Goal: Task Accomplishment & Management: Manage account settings

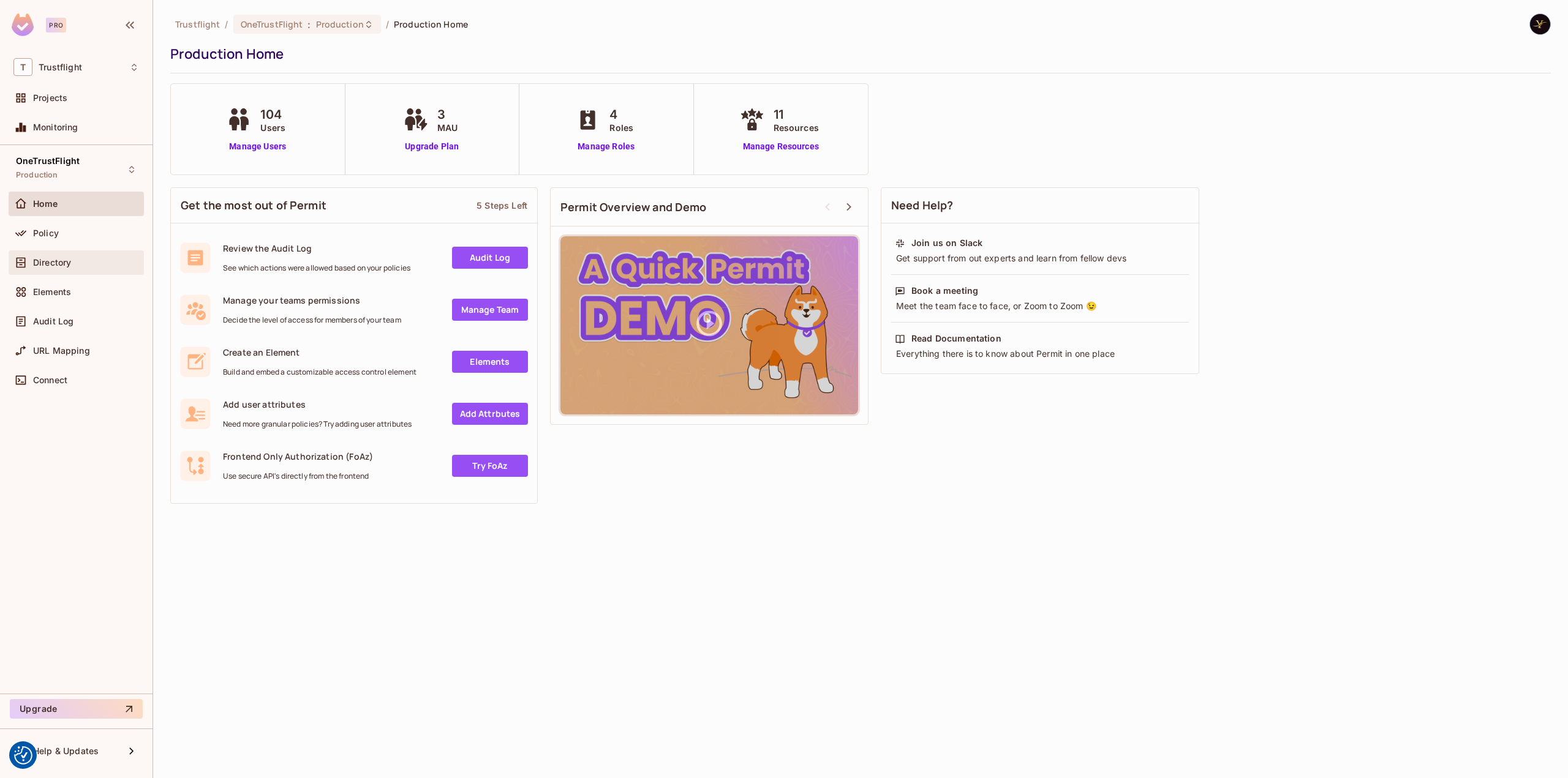
click at [75, 255] on div "Directory" at bounding box center [77, 262] width 126 height 15
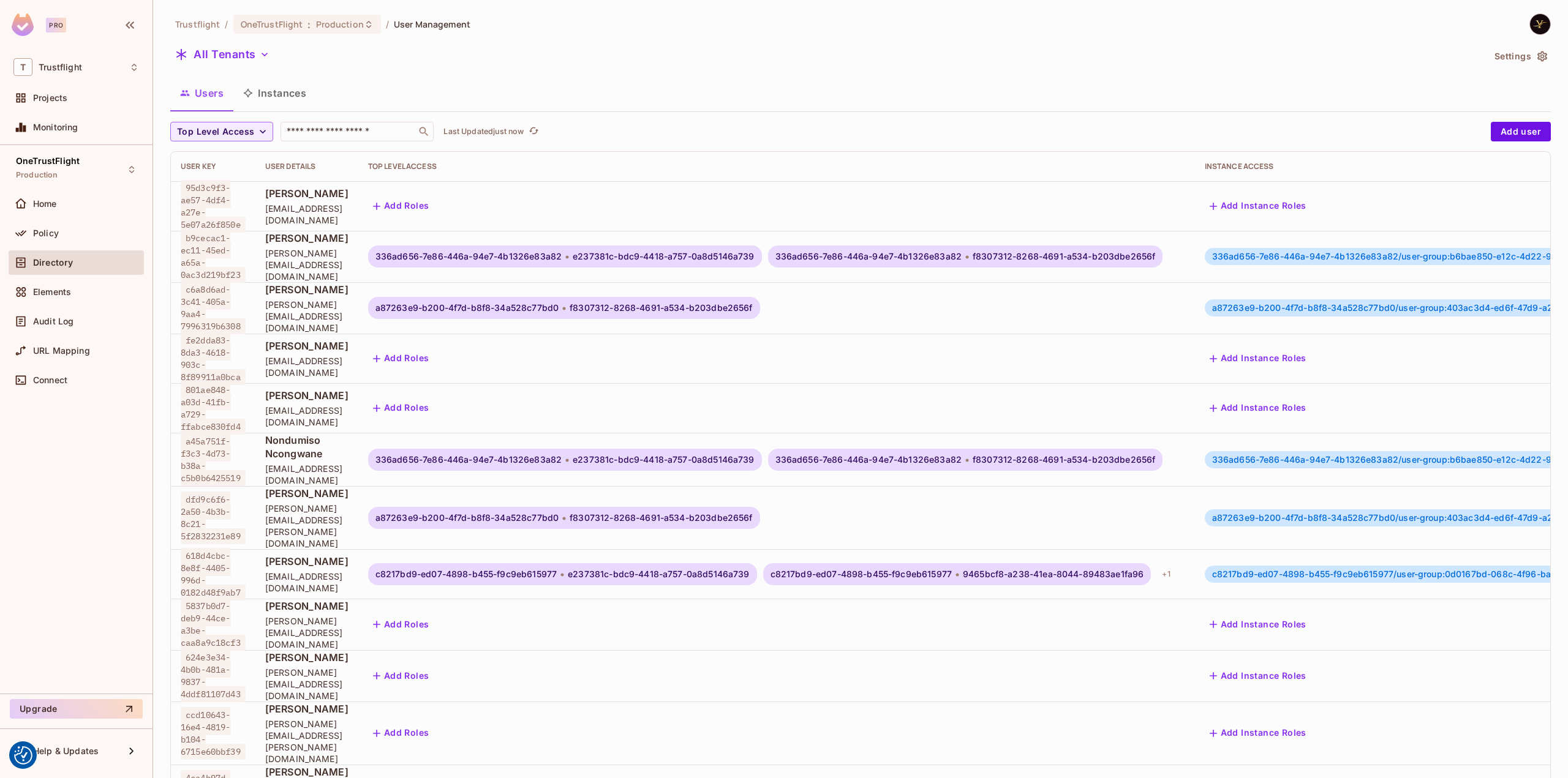
click at [324, 14] on div "Trustflight / OneTrustFlight : Production / User Management" at bounding box center [320, 24] width 300 height 21
click at [310, 26] on div "OneTrustFlight : Production" at bounding box center [300, 24] width 118 height 12
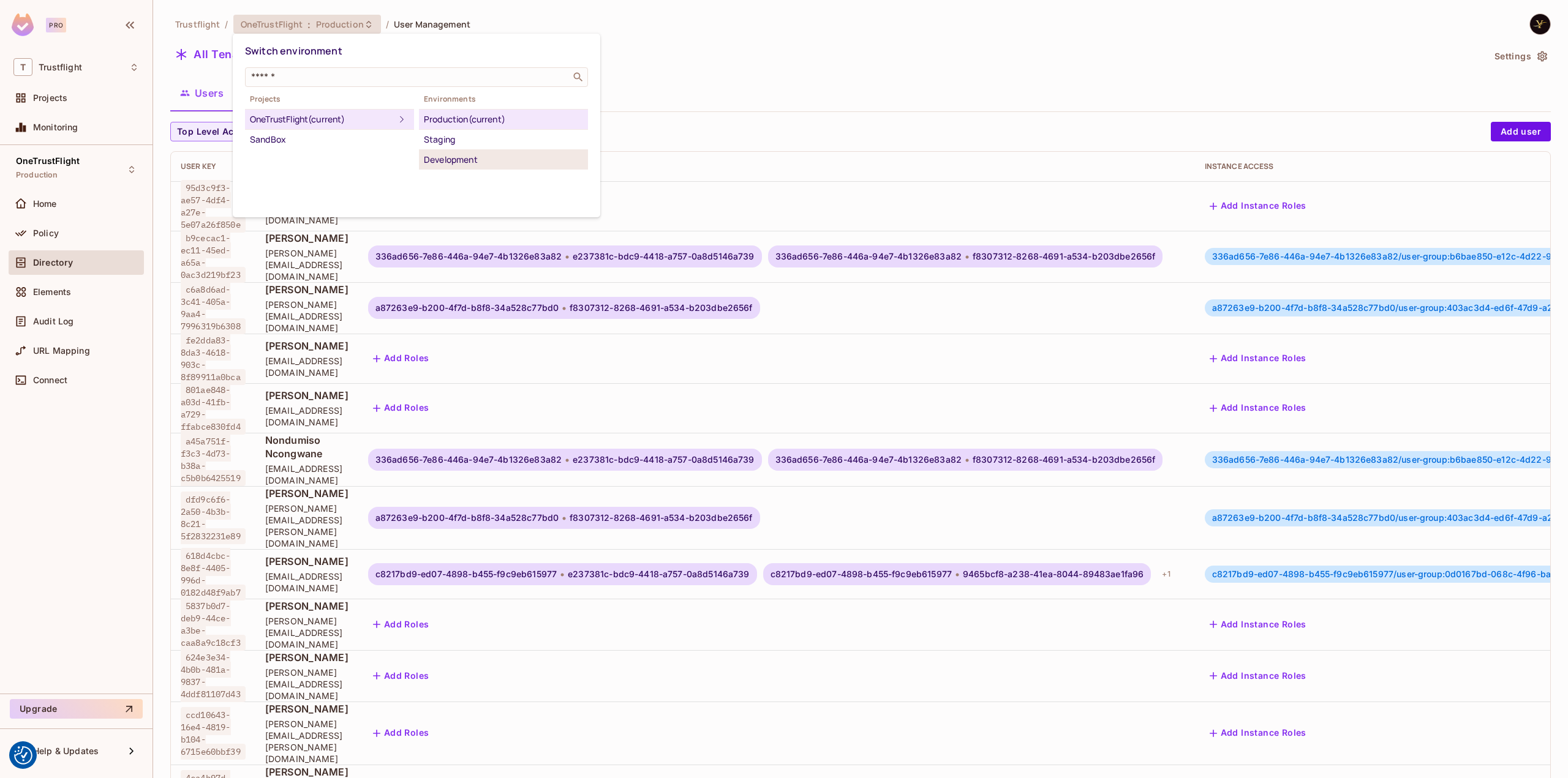
click at [497, 161] on div "Development" at bounding box center [504, 160] width 159 height 15
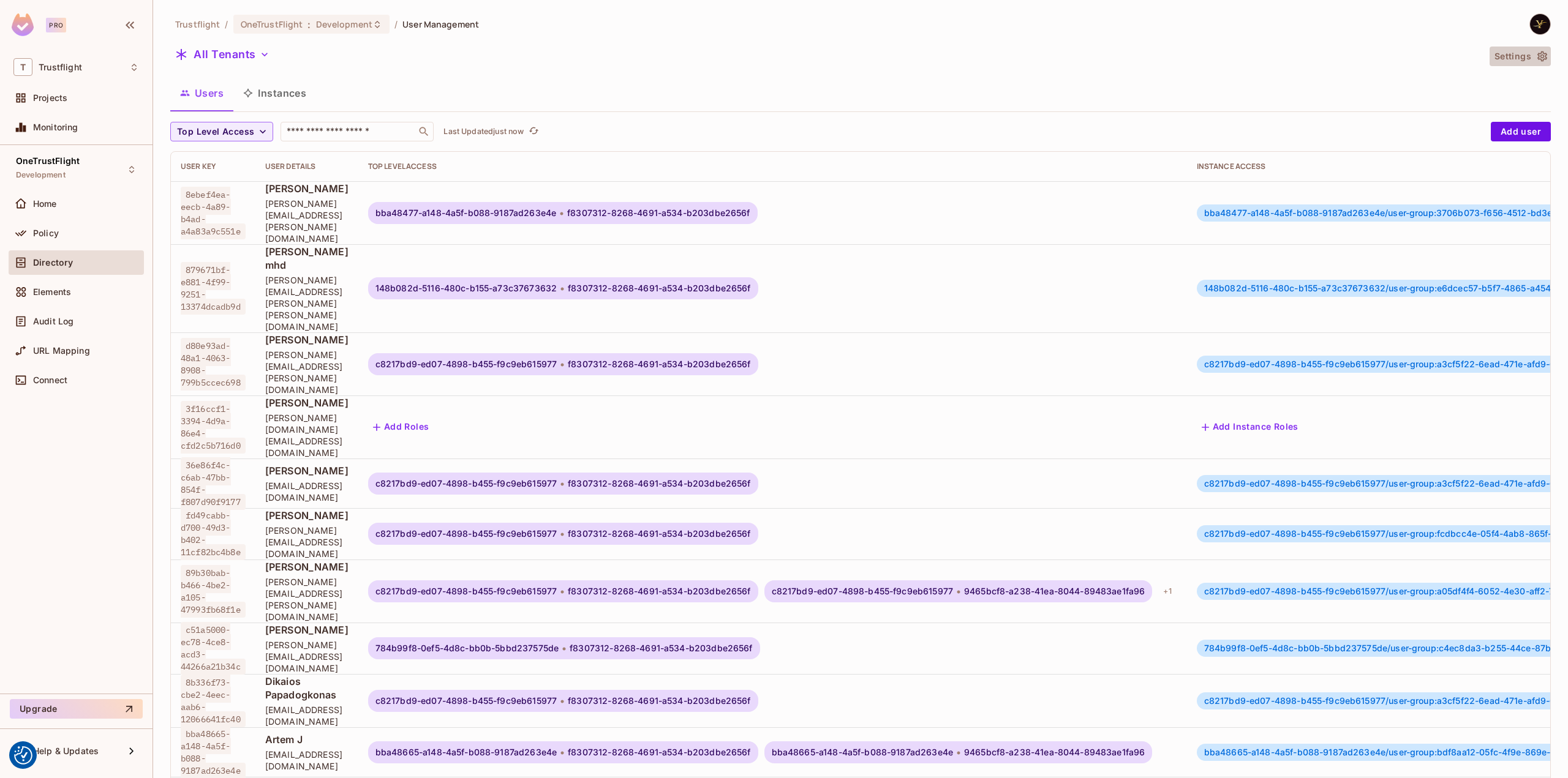
click at [1497, 51] on button "Settings" at bounding box center [1520, 55] width 61 height 19
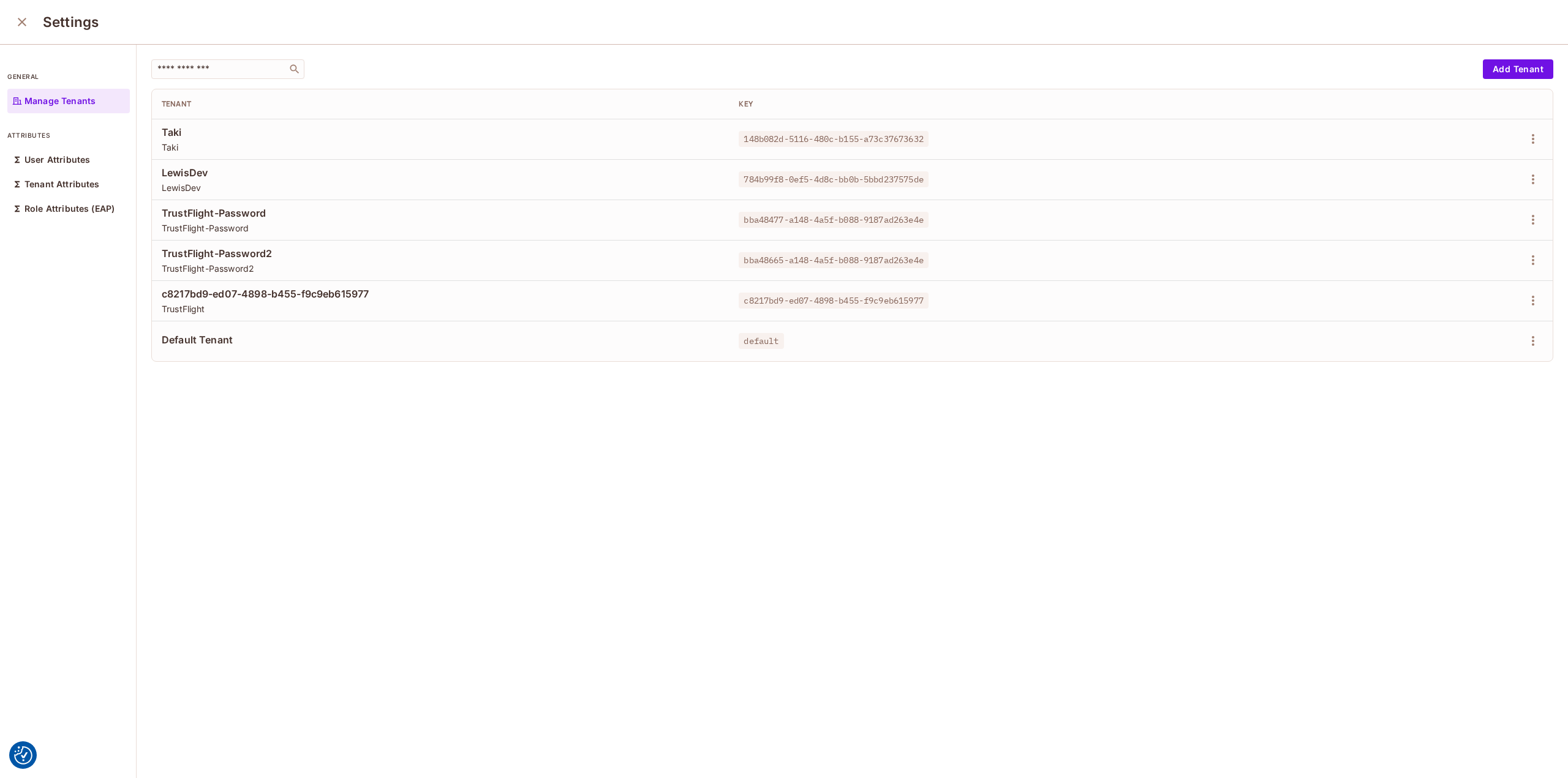
click at [388, 440] on div "​ Add Tenant Tenant Key Taki Taki 148b082d-5116-480c-b155-a73c37673632 LewisDev…" at bounding box center [852, 411] width 1431 height 735
click at [311, 522] on div "​ Add Tenant Tenant Key Taki Taki 148b082d-5116-480c-b155-a73c37673632 LewisDev…" at bounding box center [852, 411] width 1431 height 735
click at [253, 473] on div "​ Add Tenant Tenant Key Taki Taki 148b082d-5116-480c-b155-a73c37673632 LewisDev…" at bounding box center [852, 411] width 1431 height 735
click at [542, 525] on div "​ Add Tenant Tenant Key Taki Taki 148b082d-5116-480c-b155-a73c37673632 LewisDev…" at bounding box center [852, 411] width 1431 height 735
click at [22, 25] on icon "close" at bounding box center [22, 22] width 15 height 15
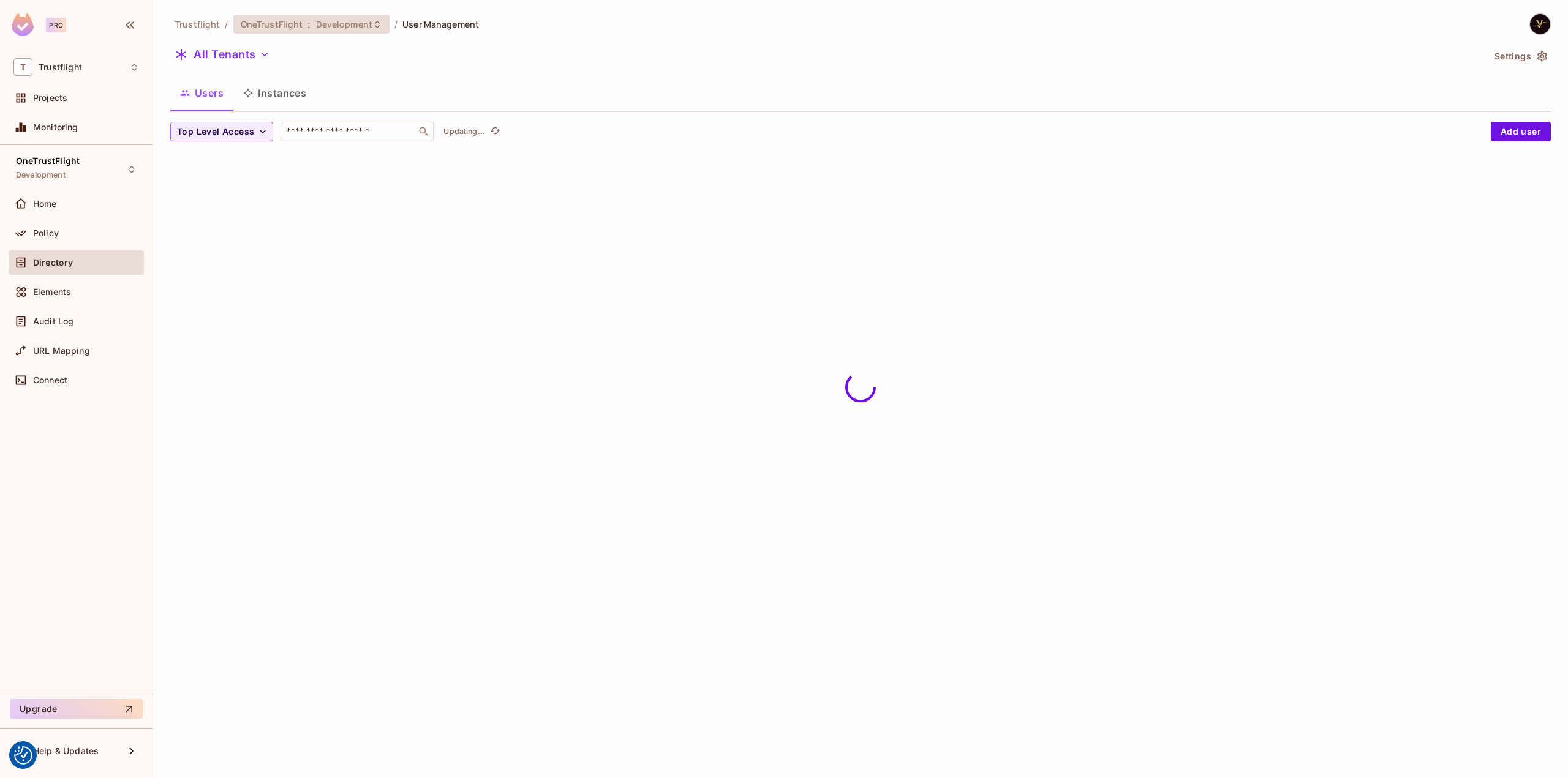
click at [326, 30] on div "OneTrustFlight : Development" at bounding box center [311, 24] width 156 height 19
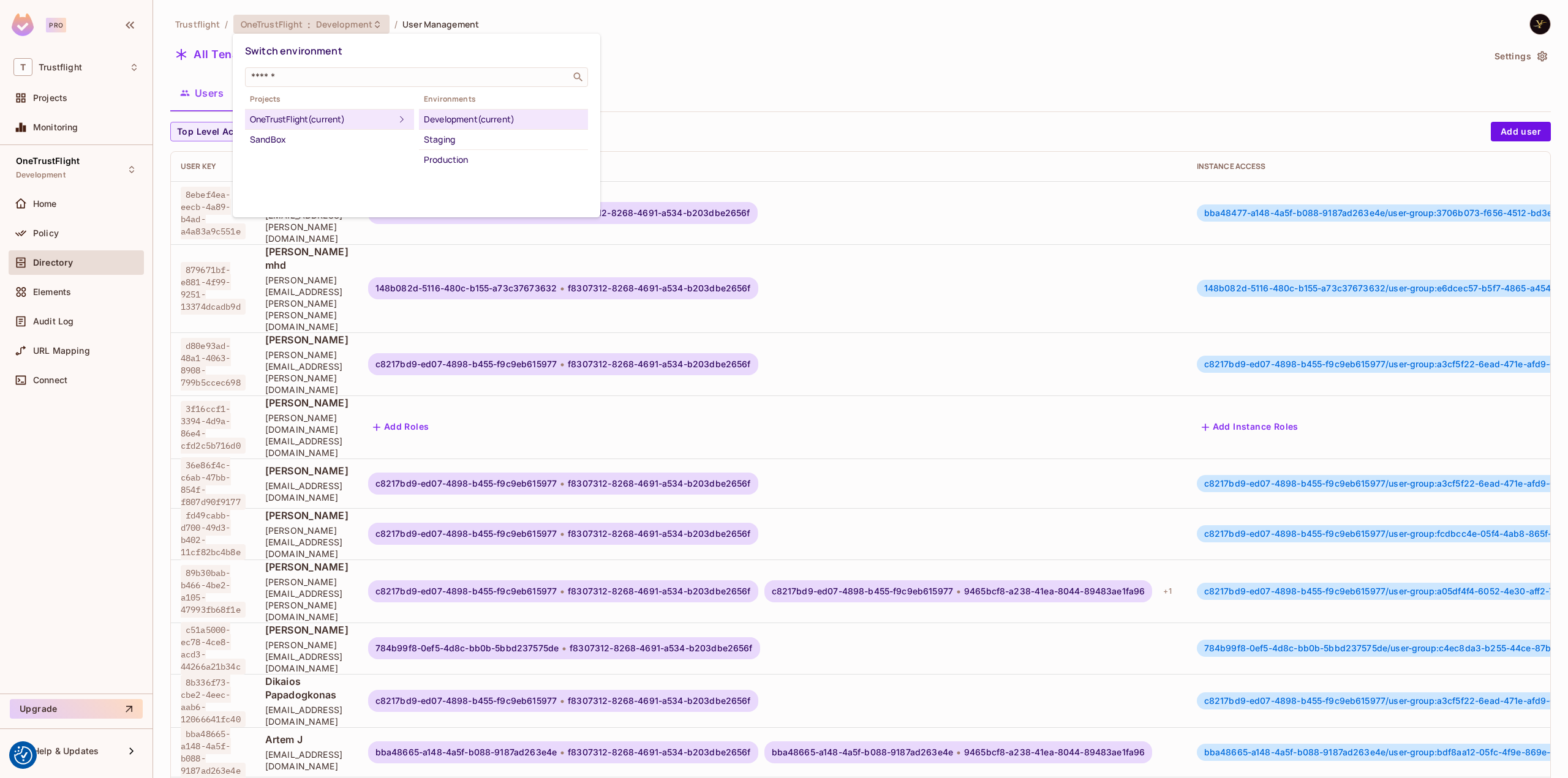
click at [338, 18] on div at bounding box center [784, 389] width 1568 height 778
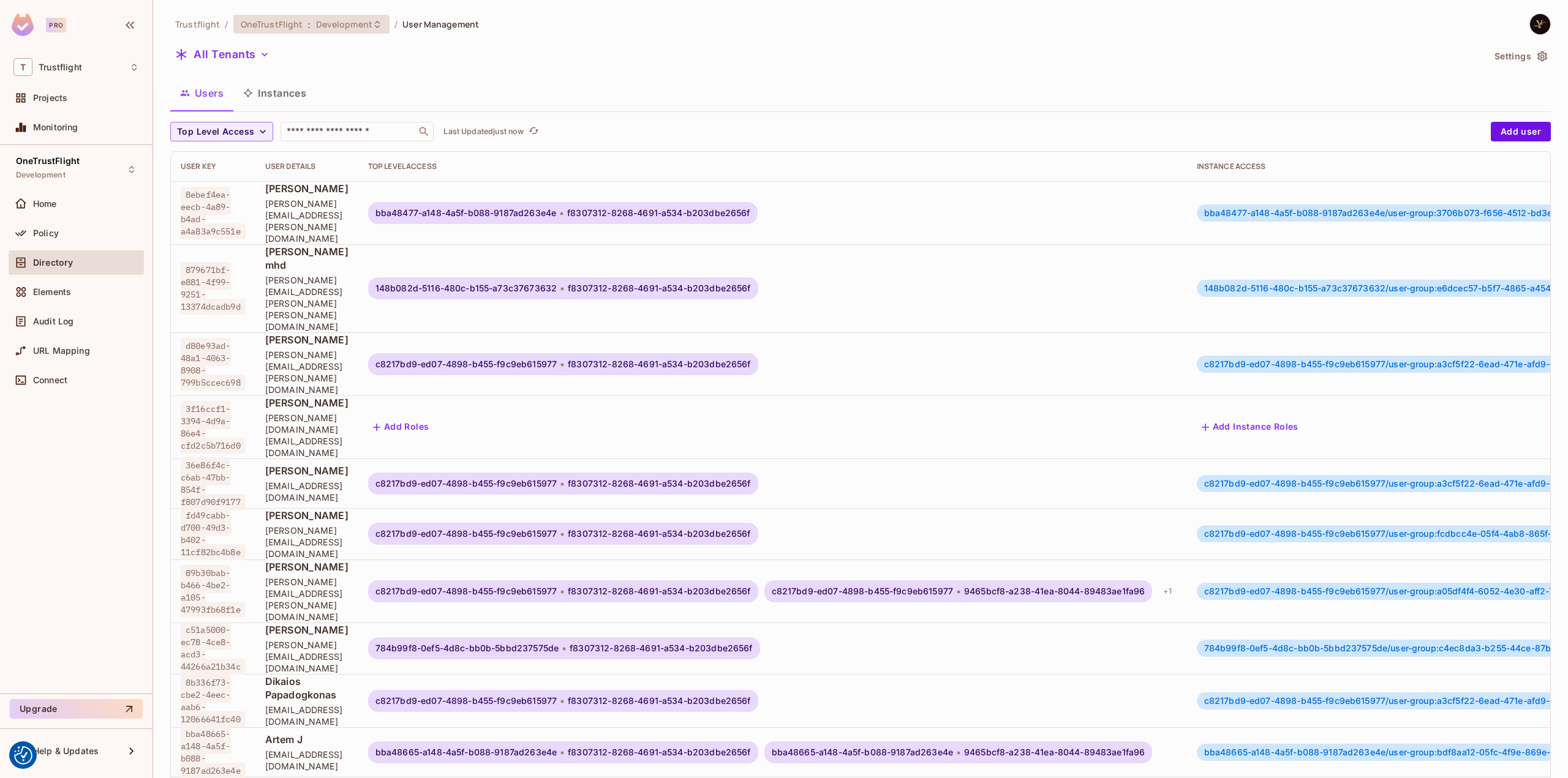
click at [342, 17] on div "OneTrustFlight : Development" at bounding box center [311, 24] width 156 height 19
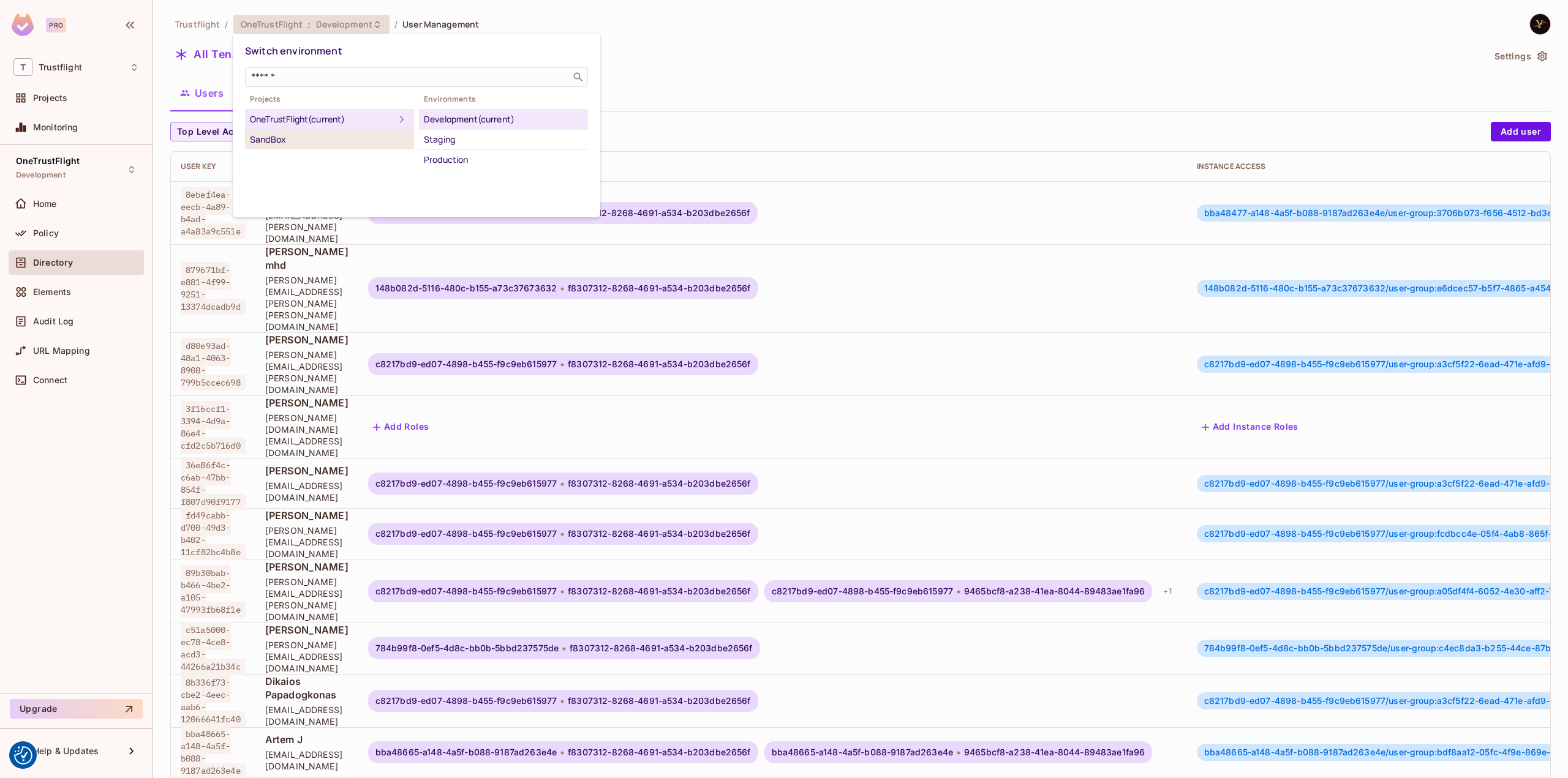
click at [291, 137] on div "SandBox" at bounding box center [329, 140] width 159 height 15
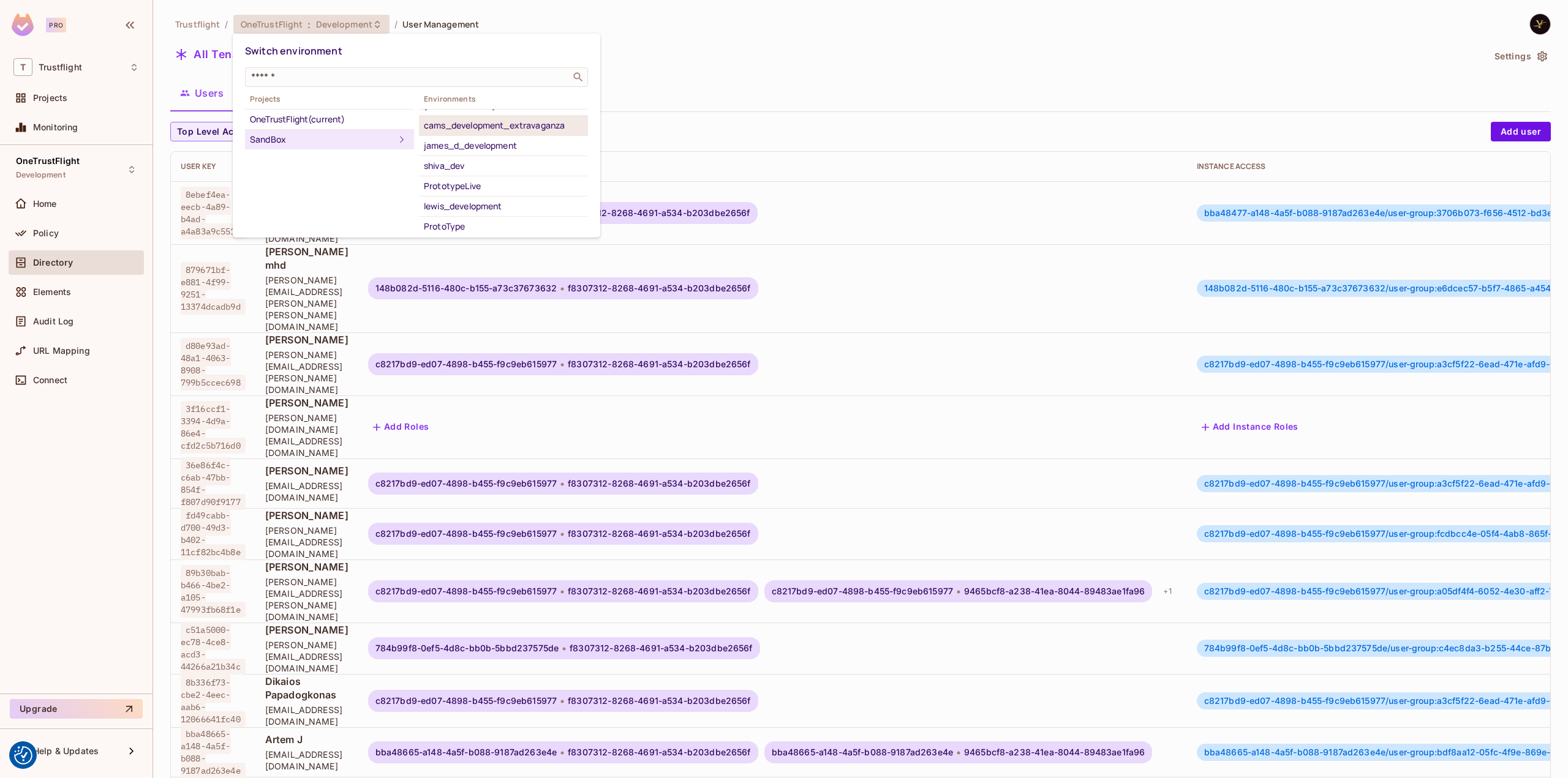
scroll to position [117, 0]
click at [452, 223] on div "yilmaz_1tf_dev" at bounding box center [504, 225] width 159 height 15
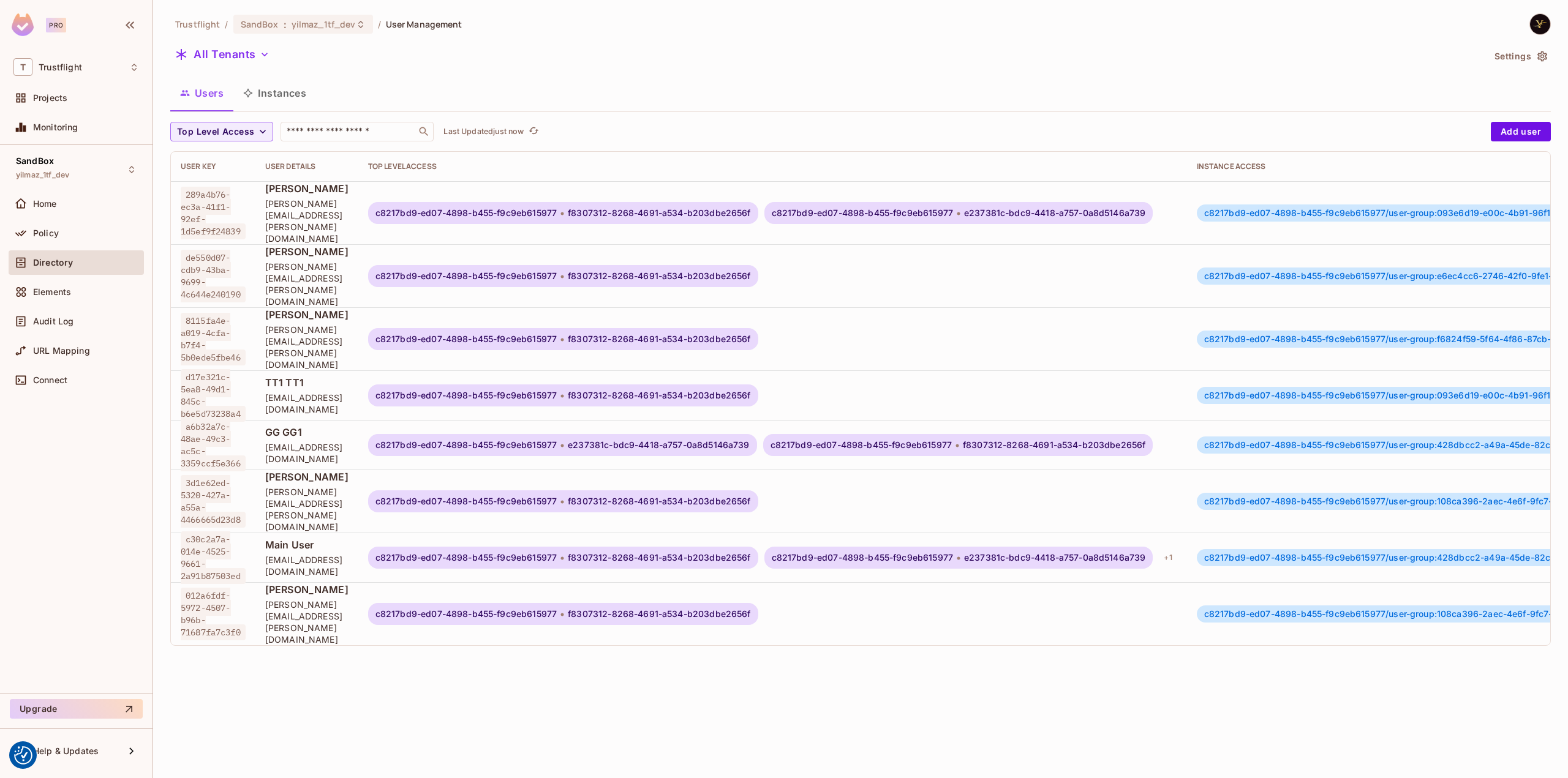
scroll to position [1, 0]
click at [254, 57] on button "All Tenants" at bounding box center [222, 54] width 104 height 19
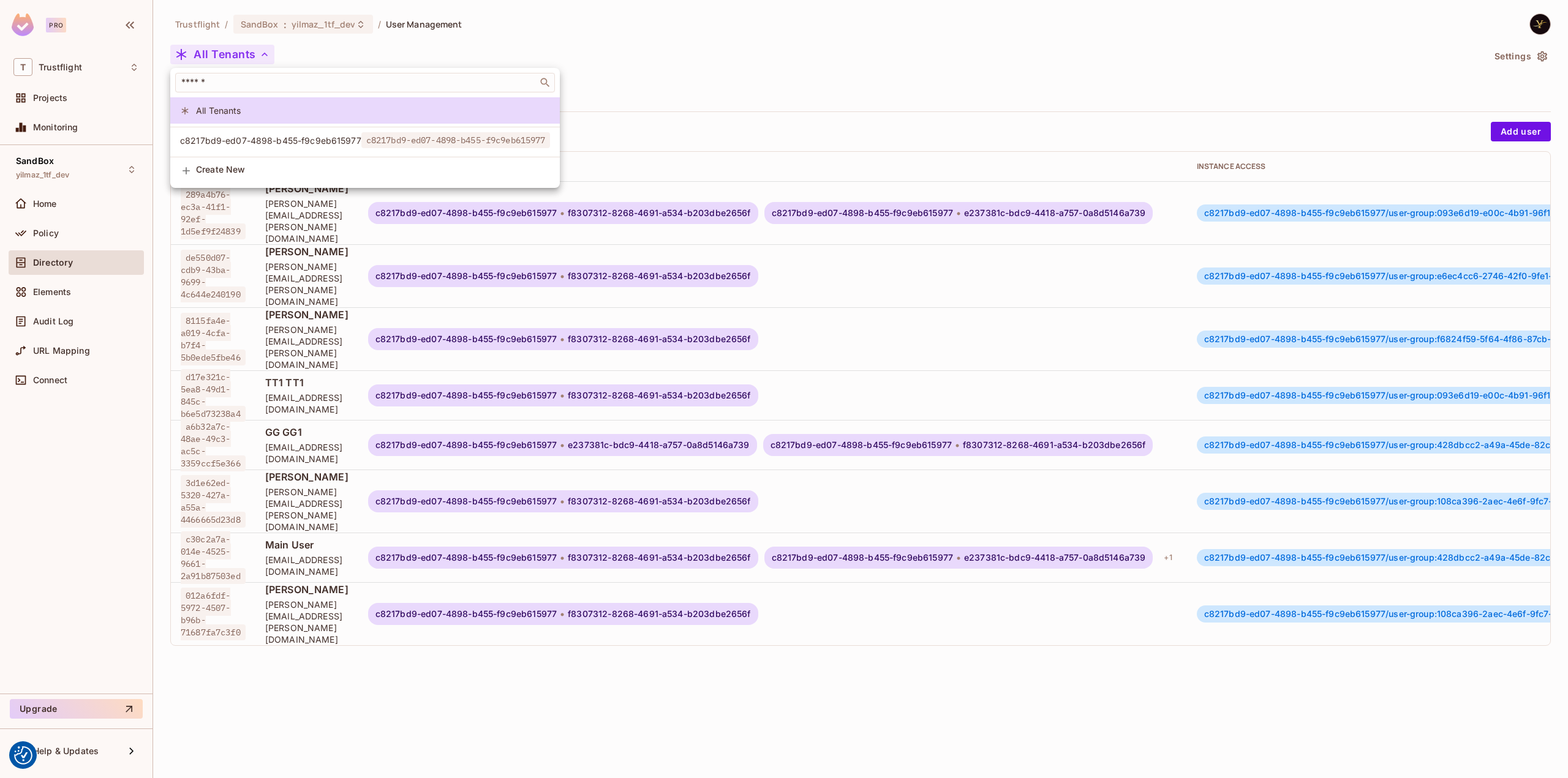
click at [254, 57] on div at bounding box center [784, 389] width 1568 height 778
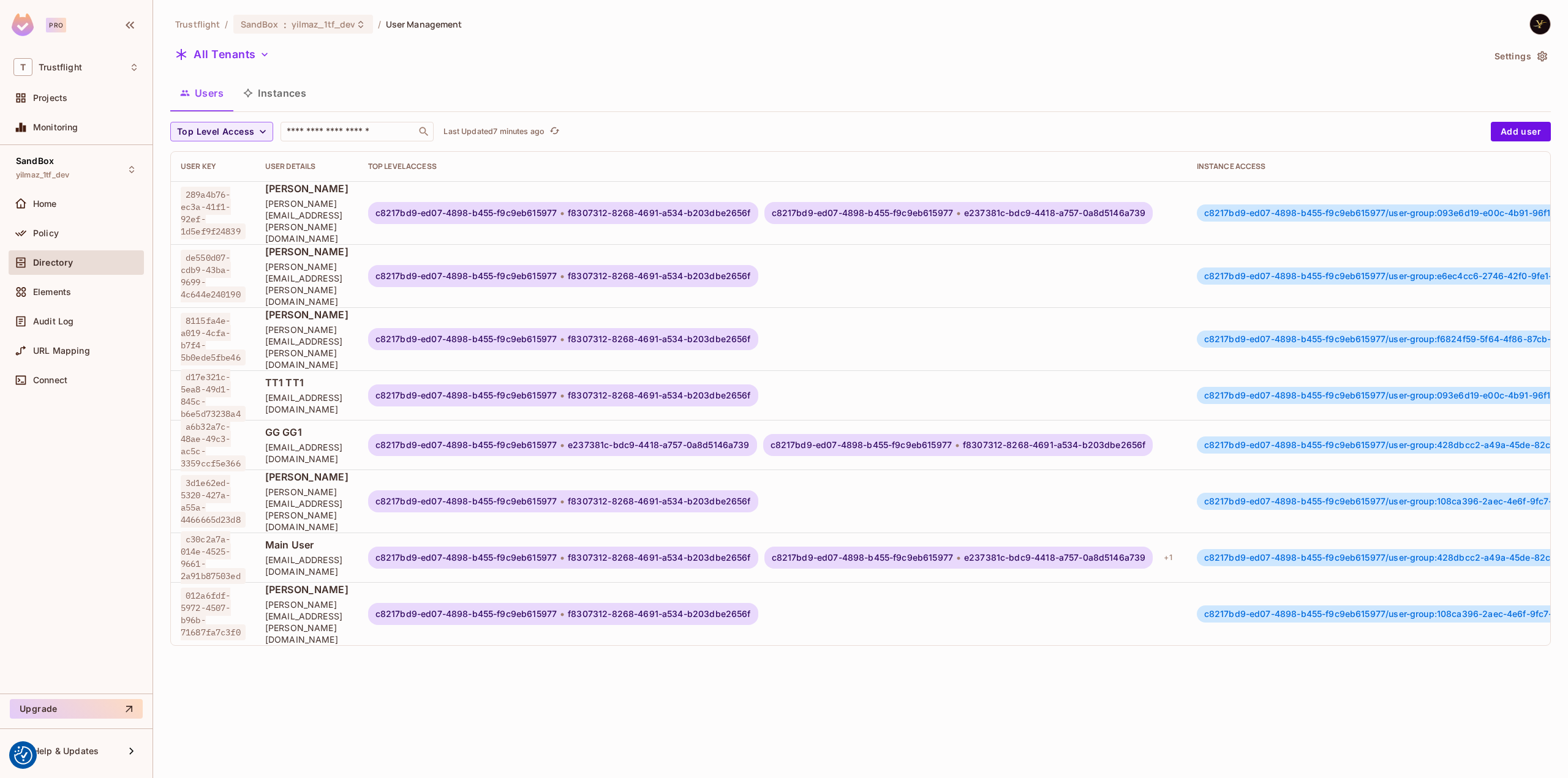
click at [641, 46] on div "All Tenants" at bounding box center [827, 55] width 1314 height 23
click at [255, 59] on button "All Tenants" at bounding box center [222, 54] width 104 height 19
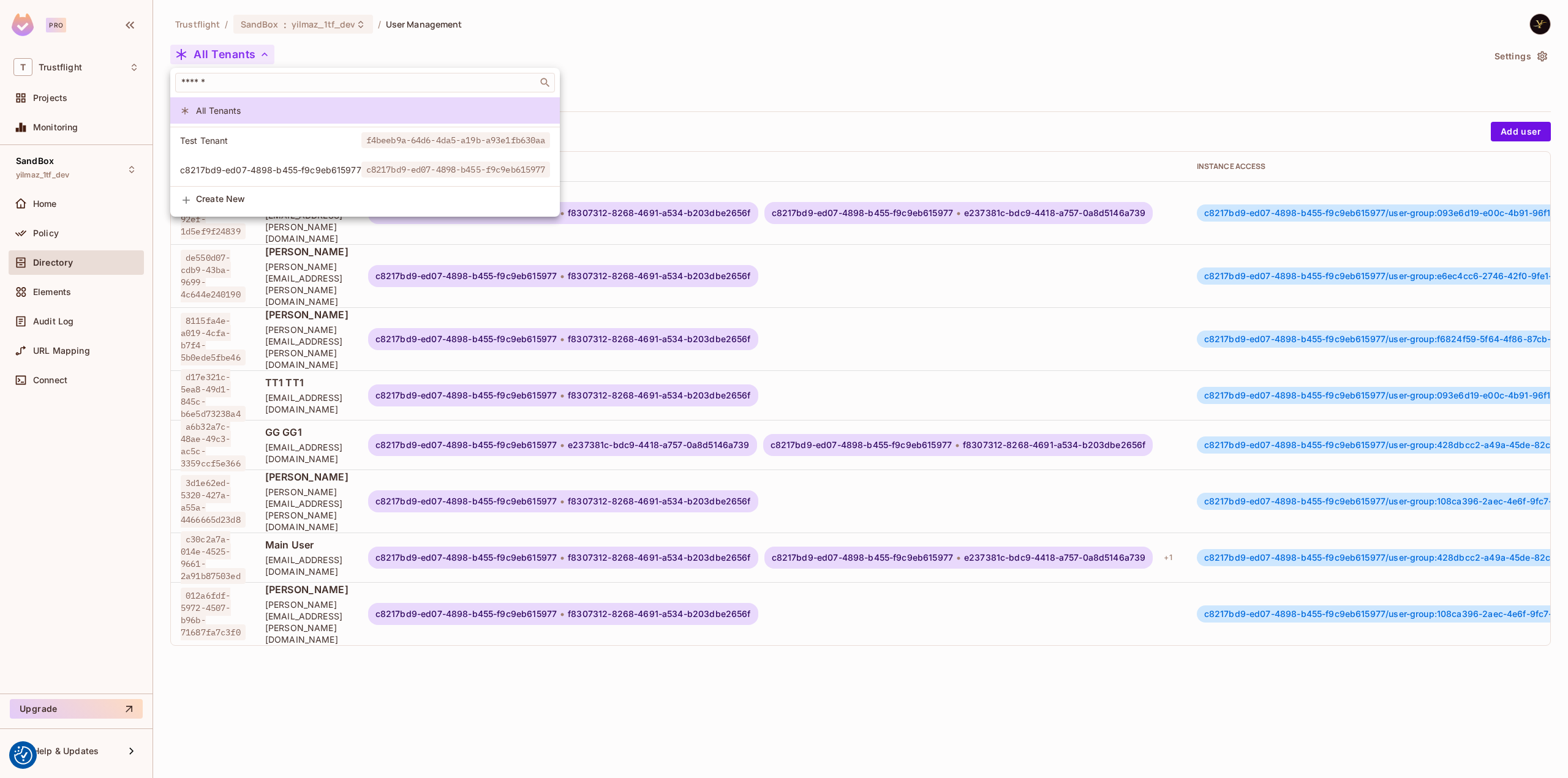
click at [63, 262] on div at bounding box center [784, 389] width 1568 height 778
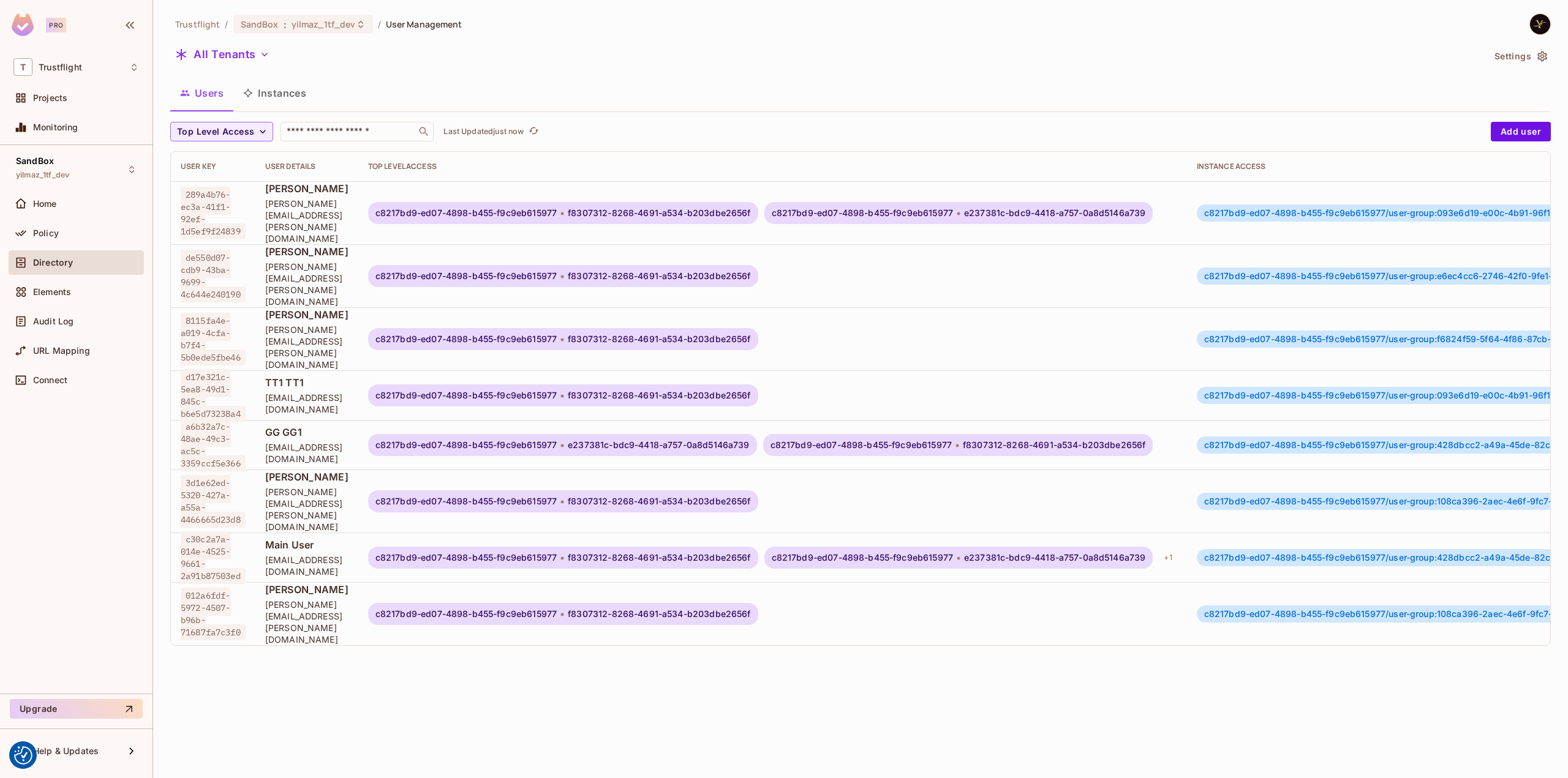
click at [59, 259] on span "Directory" at bounding box center [53, 262] width 40 height 10
click at [264, 50] on icon "button" at bounding box center [264, 54] width 12 height 12
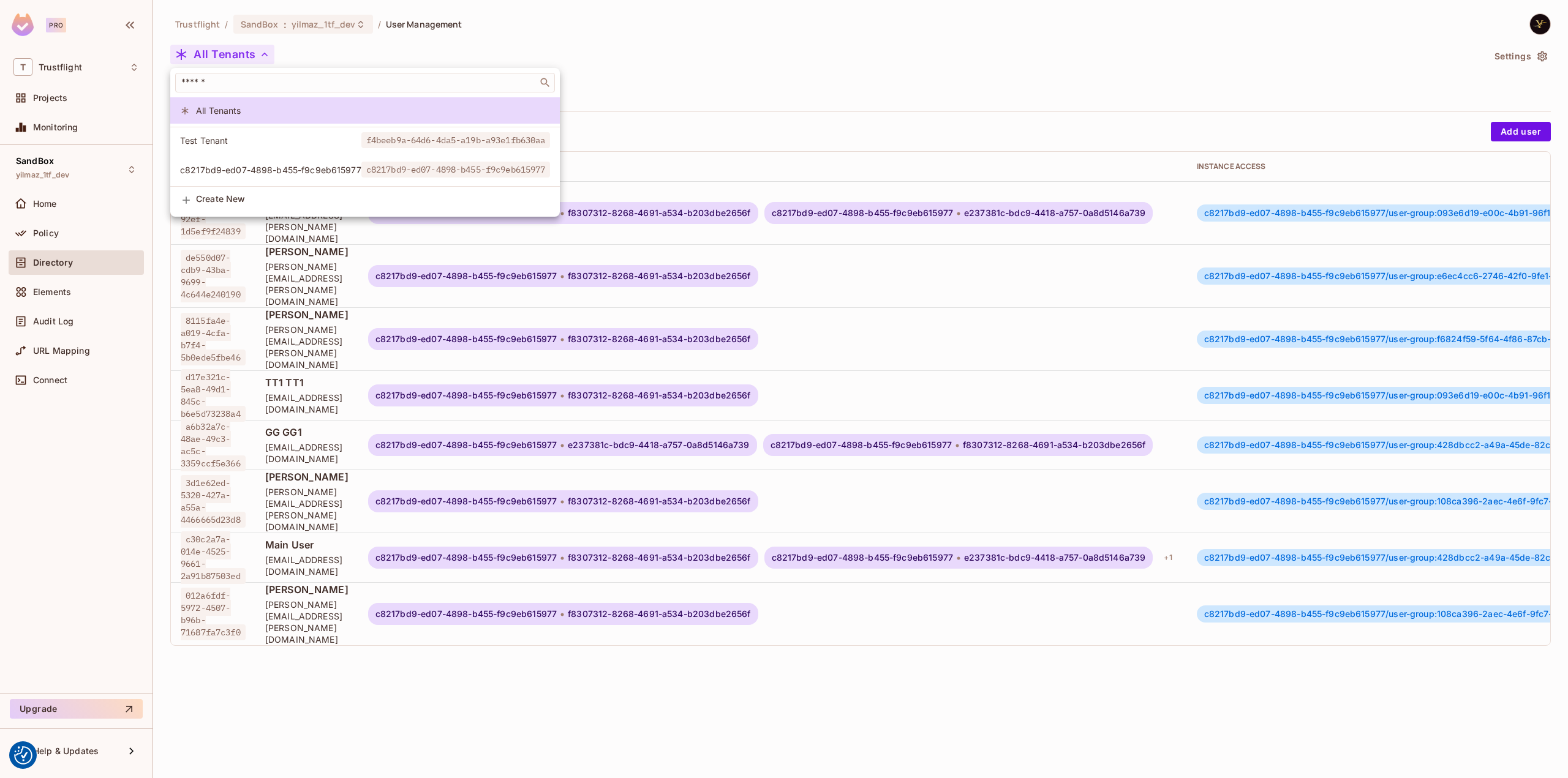
drag, startPoint x: 983, startPoint y: 63, endPoint x: 1059, endPoint y: 67, distance: 76.1
click at [985, 62] on div at bounding box center [784, 389] width 1568 height 778
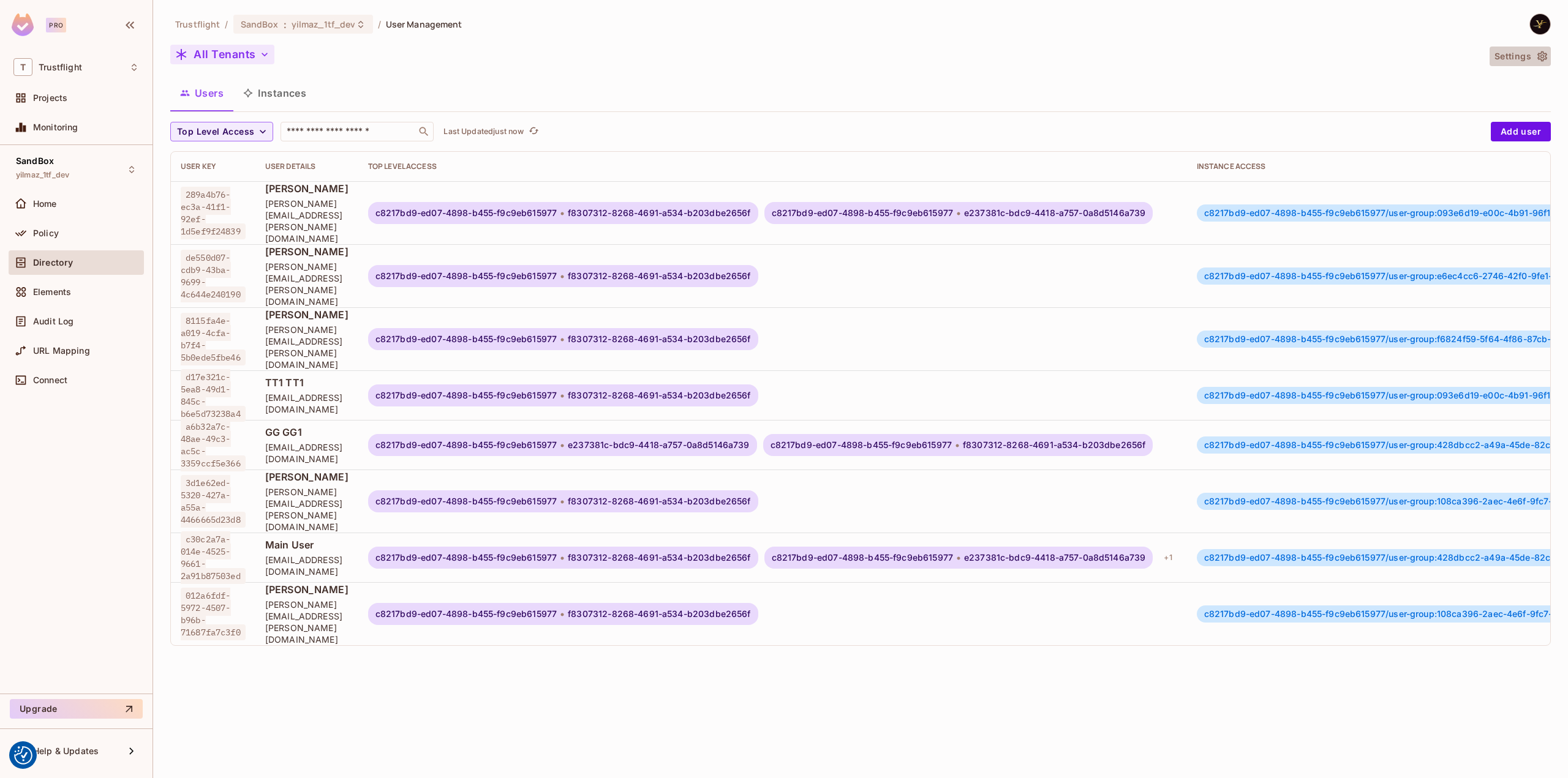
click at [1528, 58] on button "Settings" at bounding box center [1520, 55] width 61 height 19
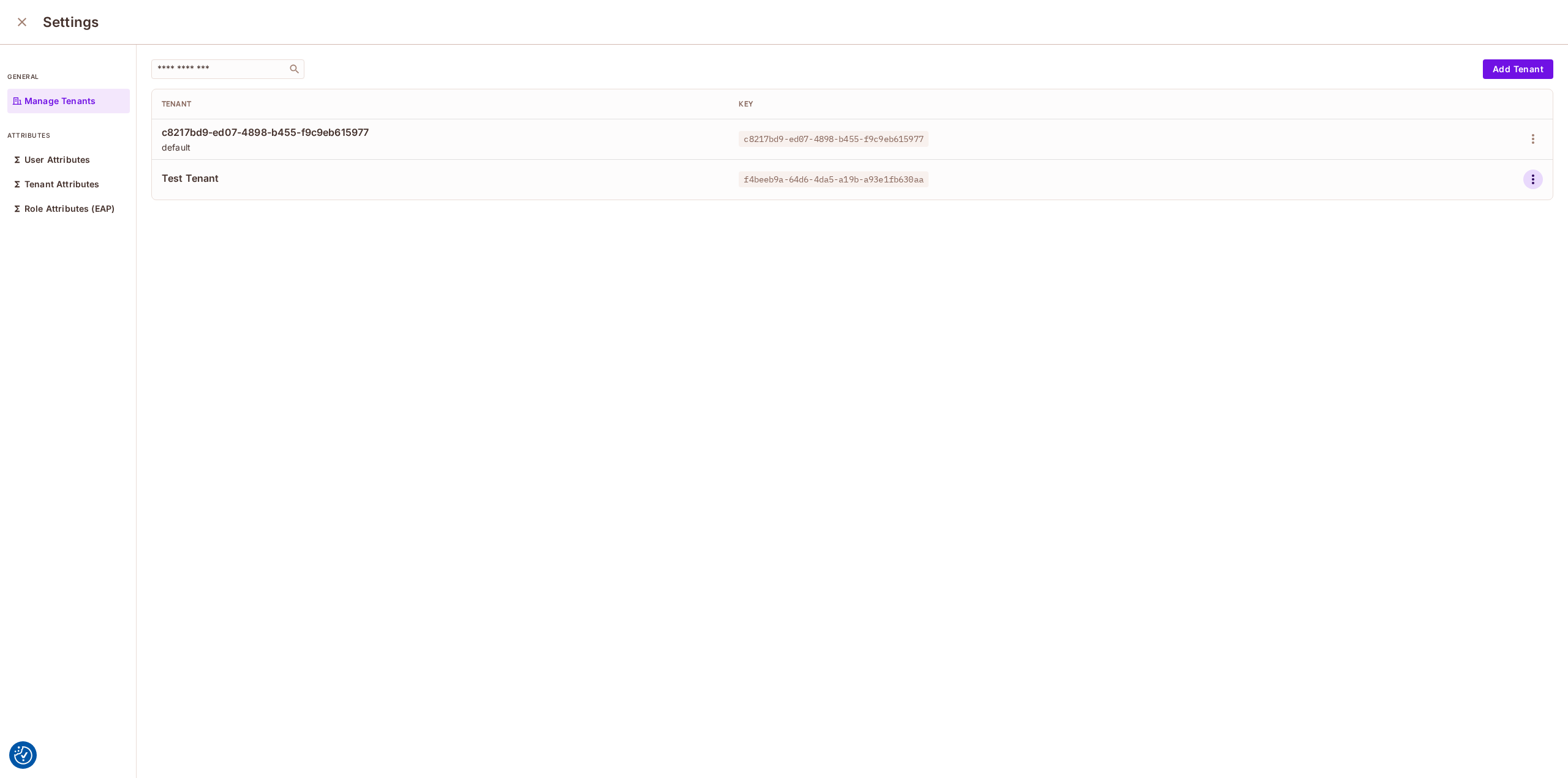
click at [1525, 180] on icon "button" at bounding box center [1533, 179] width 15 height 15
click at [1467, 270] on span "Delete Tenant" at bounding box center [1471, 261] width 65 height 19
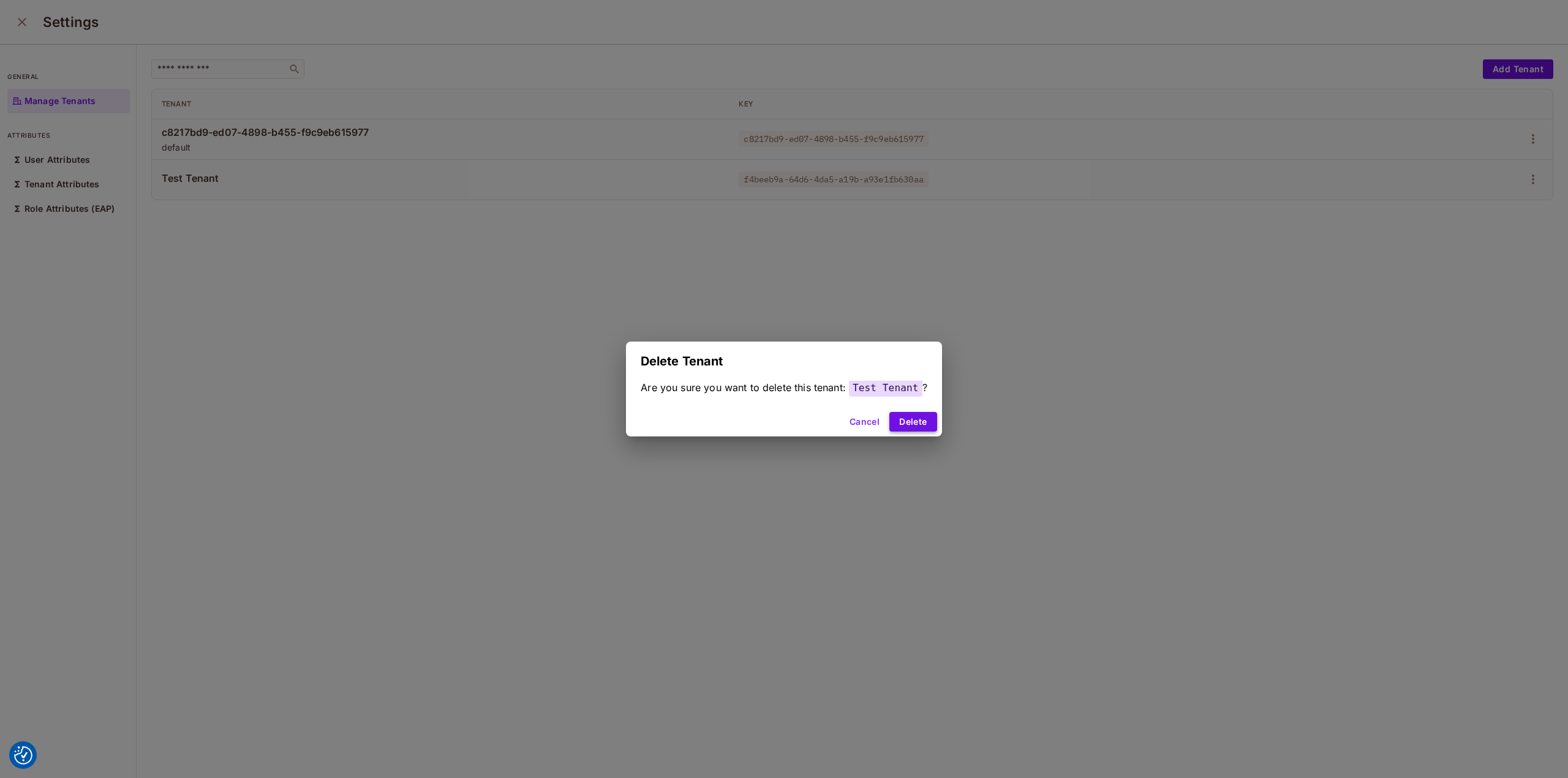
click at [892, 419] on button "Delete" at bounding box center [913, 421] width 47 height 19
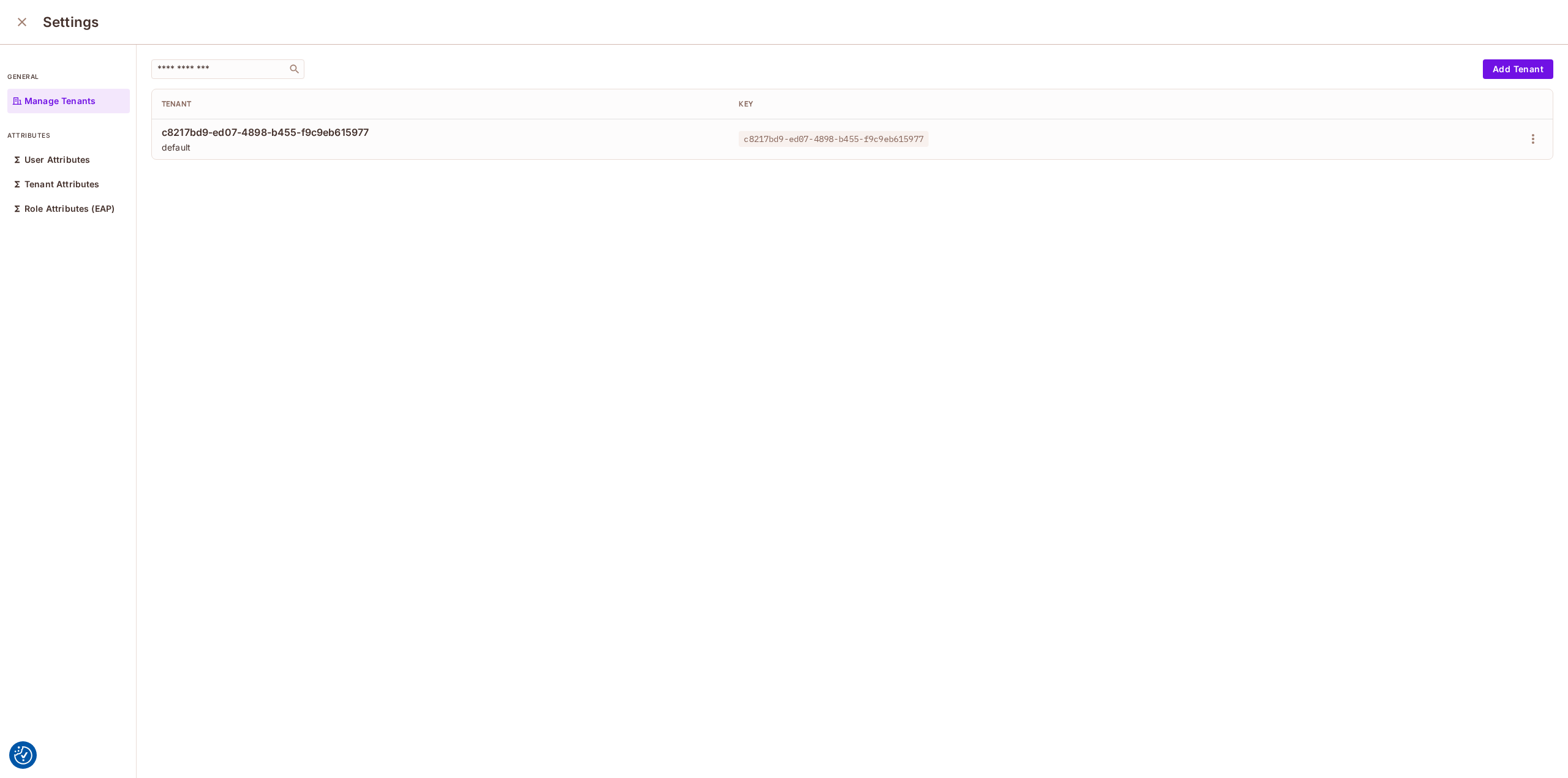
click at [423, 291] on div "​ Add Tenant Tenant Key c8217bd9-ed07-4898-b455-f9c9eb615977 default c8217bd9-e…" at bounding box center [852, 411] width 1431 height 735
drag, startPoint x: 1503, startPoint y: 183, endPoint x: 1513, endPoint y: 179, distance: 10.8
click at [1513, 179] on div at bounding box center [1429, 179] width 227 height 19
click at [1525, 178] on icon "button" at bounding box center [1533, 179] width 15 height 15
click at [1444, 255] on div "Delete Tenant" at bounding box center [1471, 261] width 57 height 12
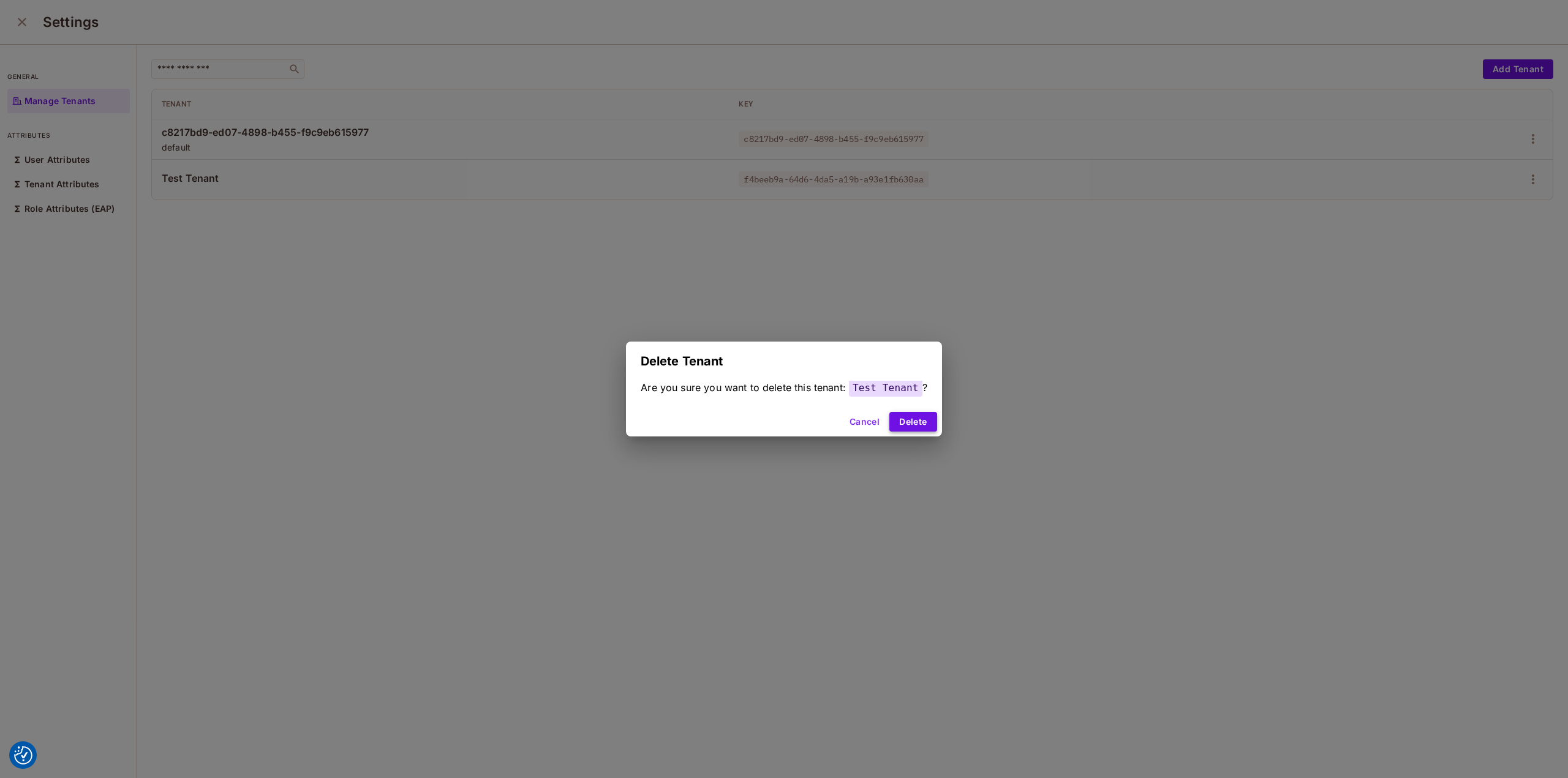
click at [902, 413] on button "Delete" at bounding box center [913, 421] width 47 height 19
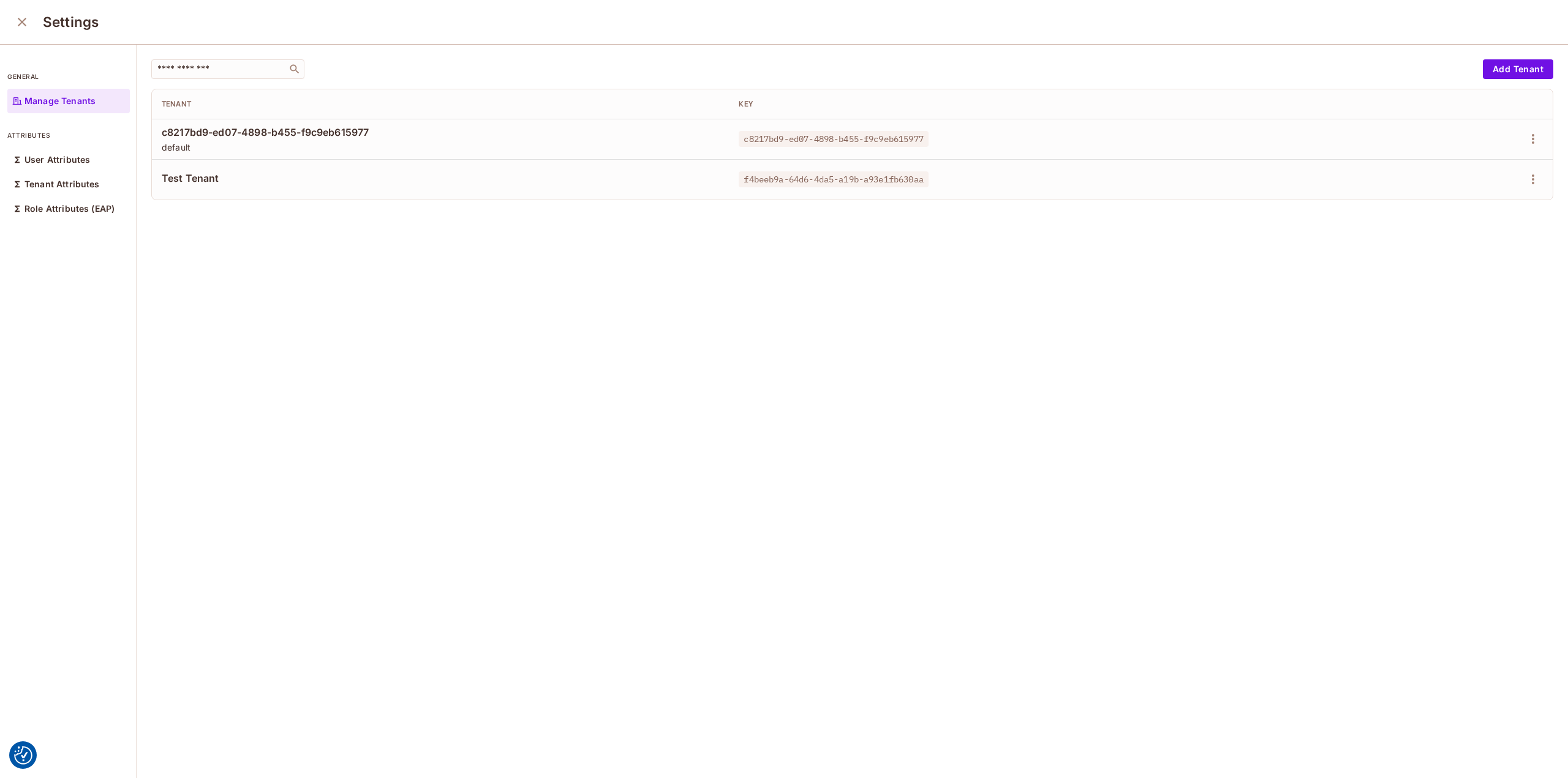
click at [668, 382] on div "​ Add Tenant Tenant Key c8217bd9-ed07-4898-b455-f9c9eb615977 default c8217bd9-e…" at bounding box center [852, 411] width 1431 height 735
click at [332, 333] on div "​ Add Tenant Tenant Key c8217bd9-ed07-4898-b455-f9c9eb615977 default c8217bd9-e…" at bounding box center [852, 411] width 1431 height 735
click at [18, 21] on icon "close" at bounding box center [22, 22] width 15 height 15
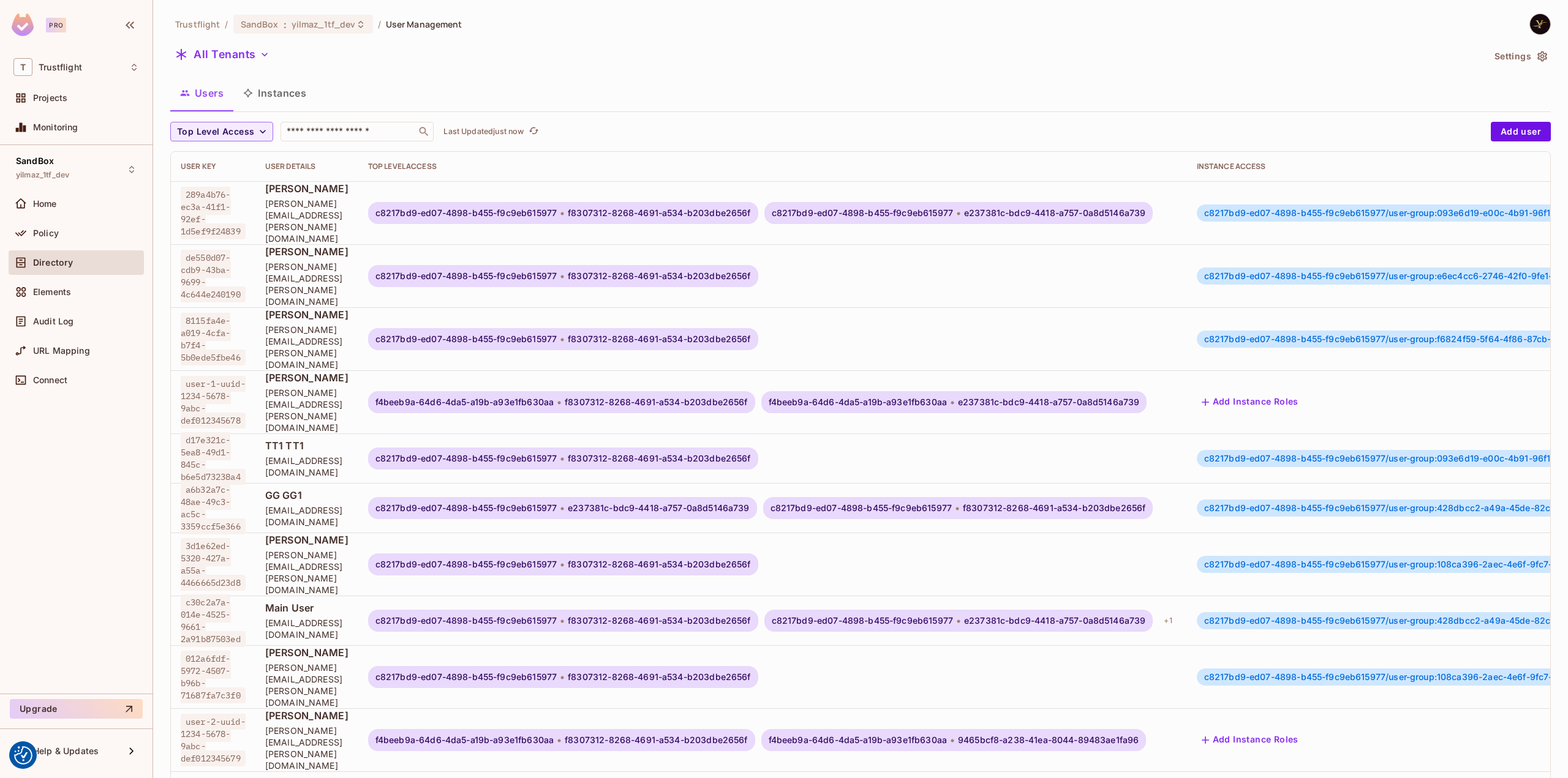
click at [244, 42] on div "Trustflight / SandBox : yilmaz_1tf_dev / User Management All Tenants Settings U…" at bounding box center [860, 418] width 1380 height 808
click at [233, 54] on button "All Tenants" at bounding box center [222, 54] width 104 height 19
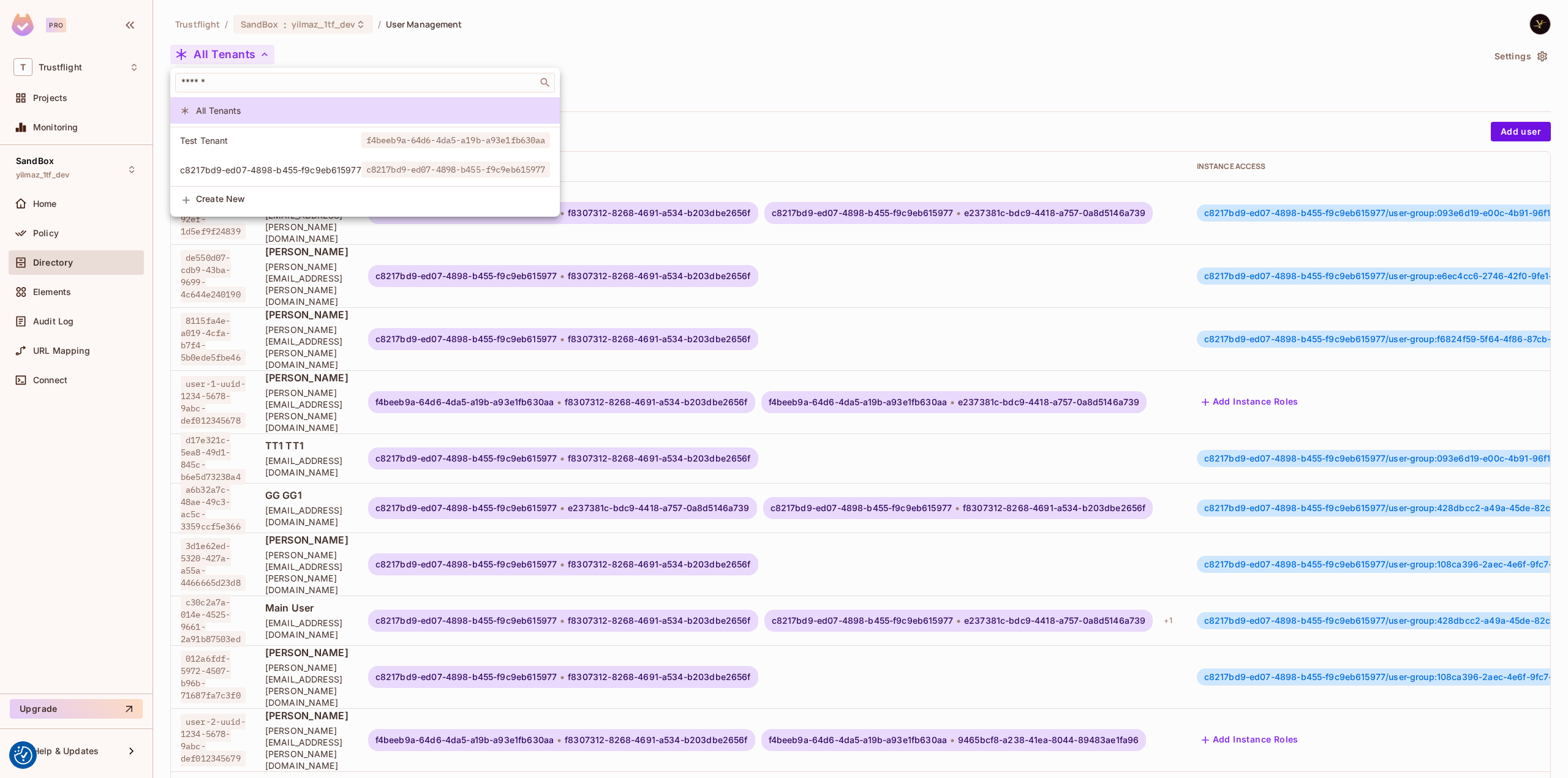
click at [284, 139] on span "Test Tenant" at bounding box center [271, 140] width 181 height 12
